Goal: Communication & Community: Ask a question

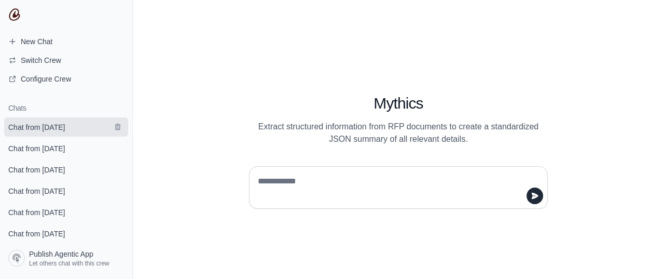
click at [44, 129] on span "Chat from September 1" at bounding box center [36, 127] width 57 height 10
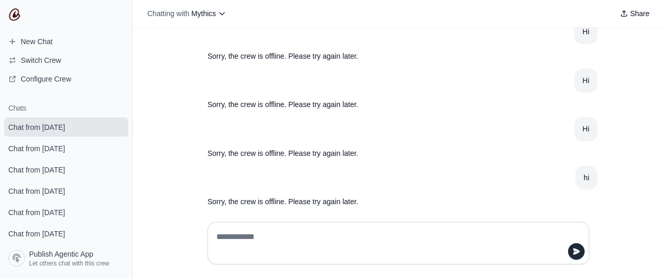
scroll to position [28, 0]
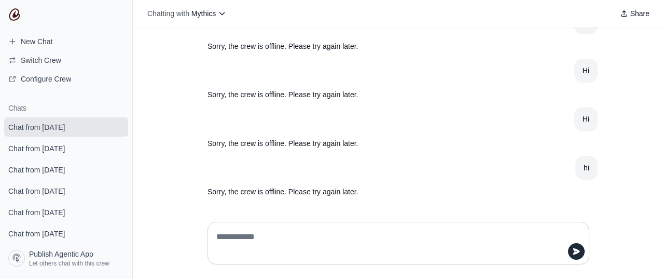
click at [313, 230] on textarea at bounding box center [395, 242] width 362 height 29
type textarea "**"
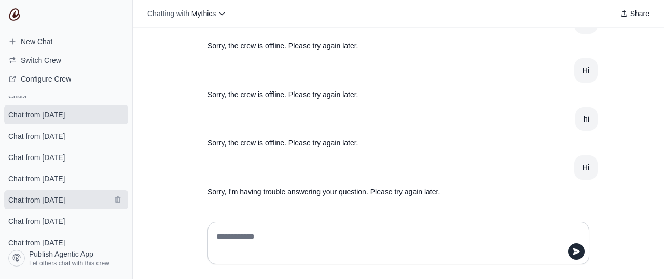
scroll to position [20, 0]
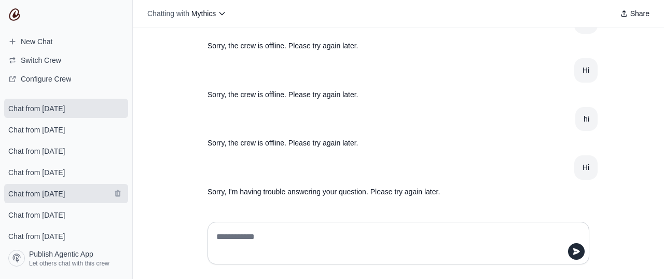
click at [47, 192] on span "Chat from September 1" at bounding box center [36, 193] width 57 height 10
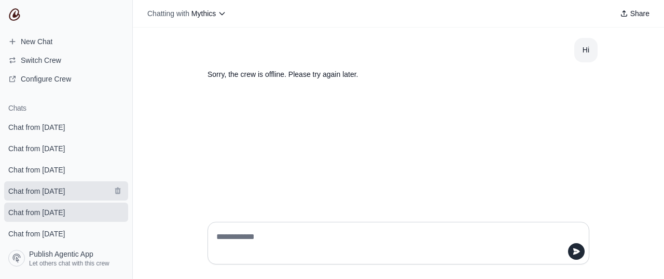
click at [34, 195] on span "Chat from September 1" at bounding box center [36, 191] width 57 height 10
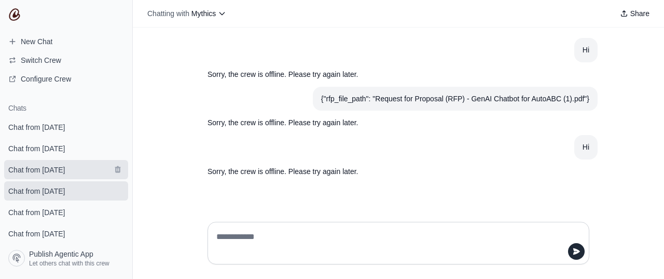
click at [54, 165] on span "Chat from September 1" at bounding box center [36, 169] width 57 height 10
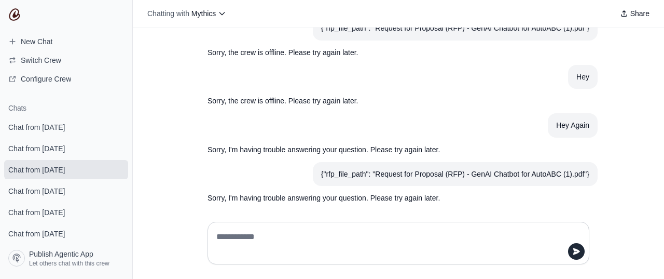
scroll to position [28, 0]
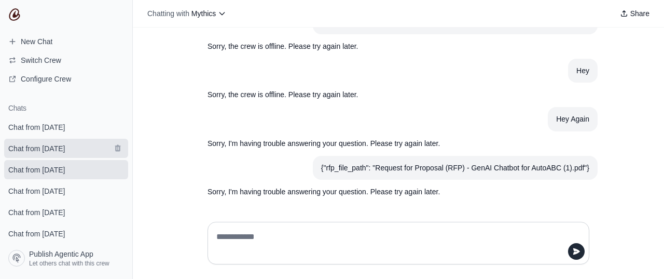
click at [35, 150] on span "Chat from September 1" at bounding box center [36, 148] width 57 height 10
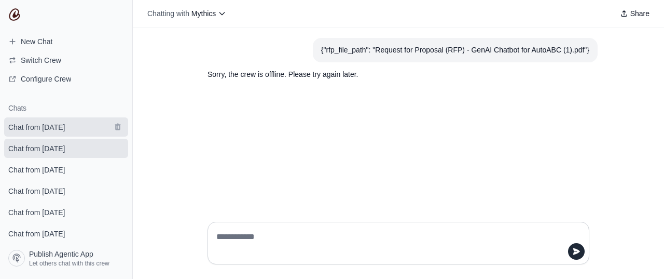
click at [53, 126] on span "Chat from September 1" at bounding box center [36, 127] width 57 height 10
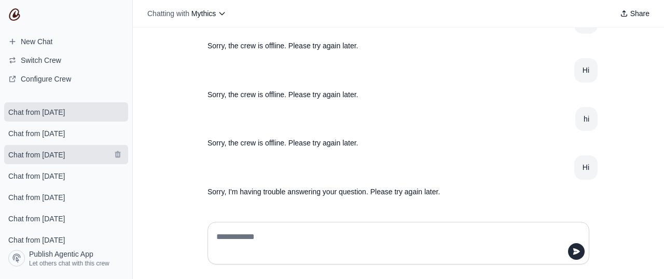
scroll to position [20, 0]
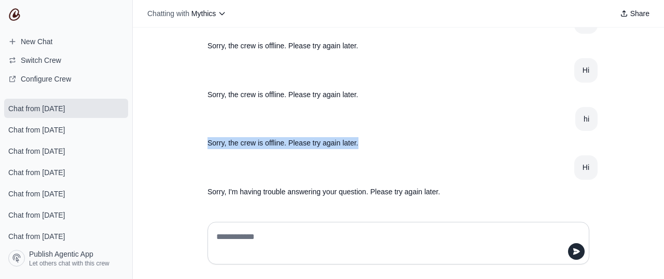
drag, startPoint x: 203, startPoint y: 144, endPoint x: 363, endPoint y: 141, distance: 159.8
click at [363, 141] on p "Sorry, the crew is offline. Please try again later." at bounding box center [373, 143] width 332 height 12
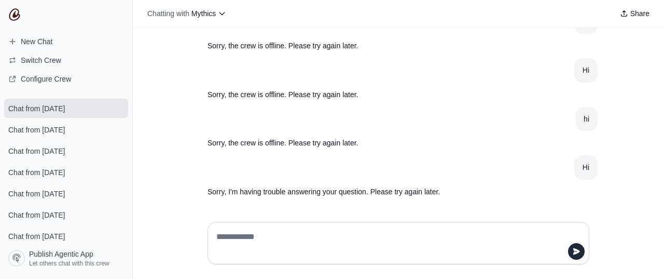
click at [250, 171] on article "Hi" at bounding box center [398, 167] width 398 height 24
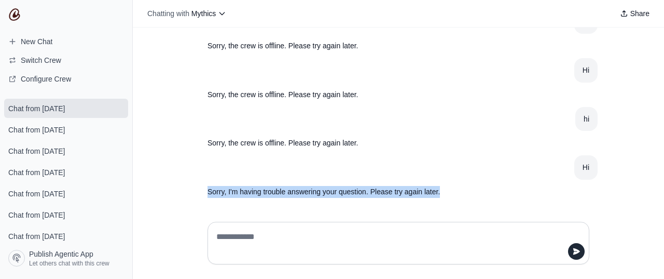
drag, startPoint x: 204, startPoint y: 191, endPoint x: 437, endPoint y: 189, distance: 233.4
click at [453, 189] on p "Sorry, I'm having trouble answering your question. Please try again later." at bounding box center [373, 192] width 332 height 12
copy p "Sorry, I'm having trouble answering your question. Please try again later."
